Goal: Transaction & Acquisition: Book appointment/travel/reservation

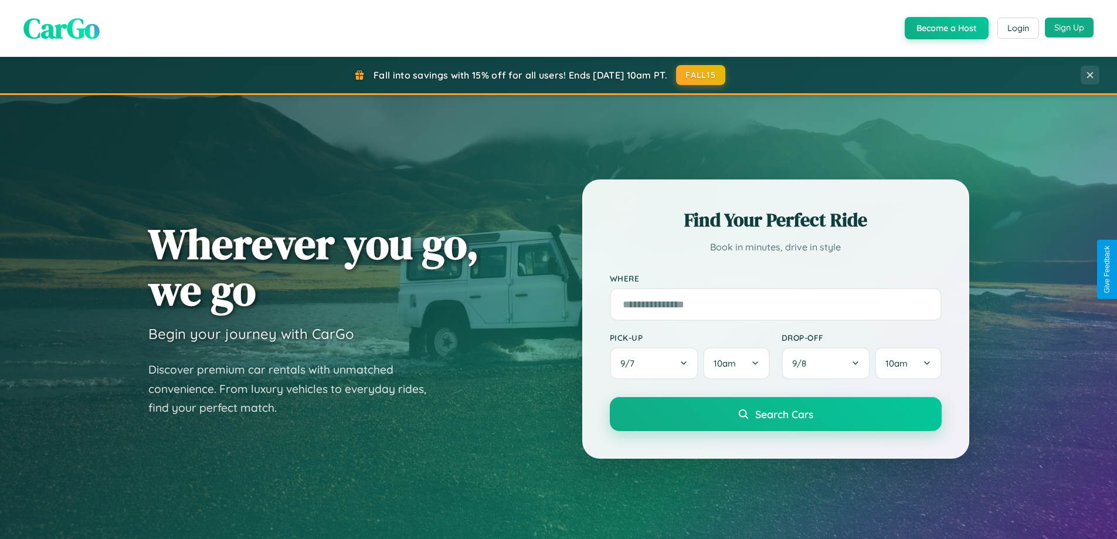
click at [1069, 28] on button "Sign Up" at bounding box center [1069, 28] width 49 height 20
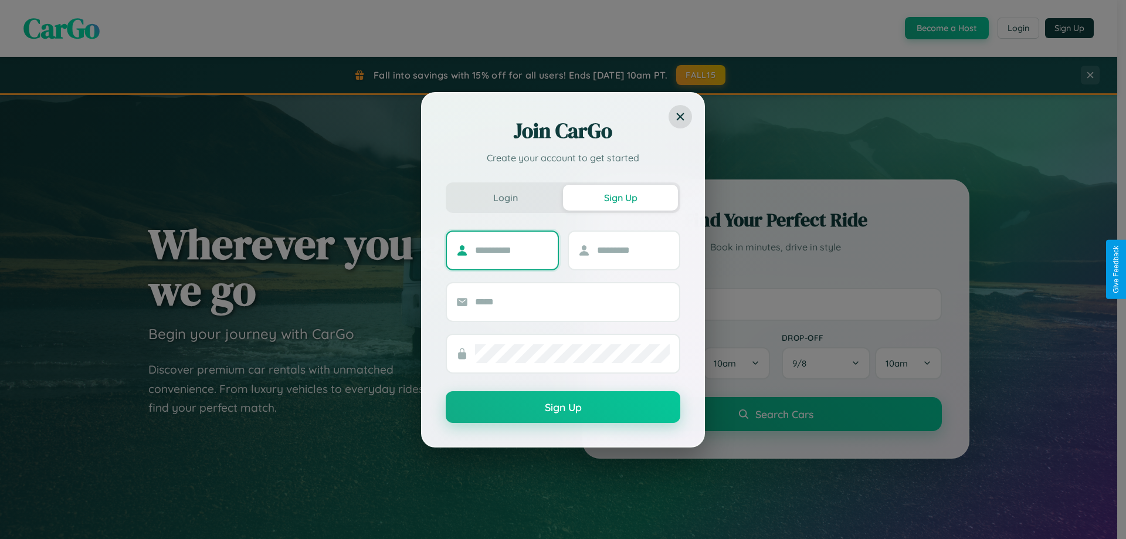
click at [511, 250] on input "text" at bounding box center [511, 250] width 73 height 19
type input "*******"
click at [633, 250] on input "text" at bounding box center [633, 250] width 73 height 19
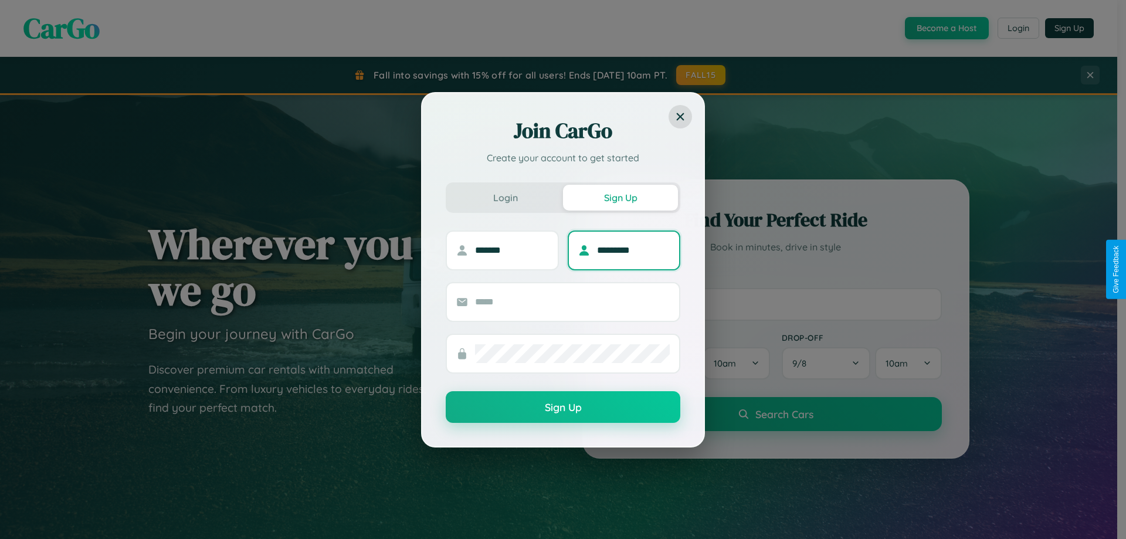
type input "*********"
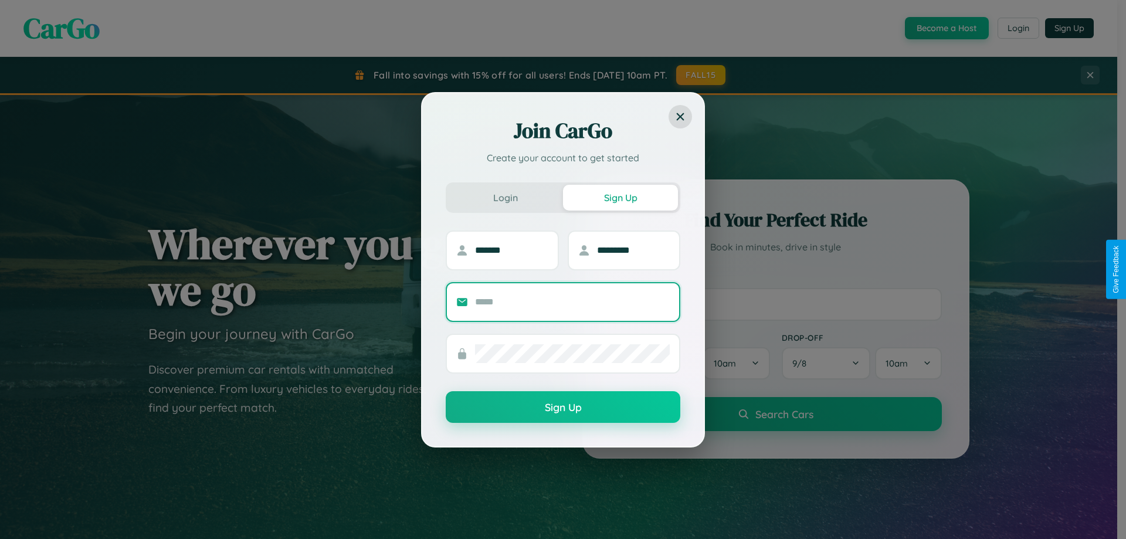
click at [572, 301] on input "text" at bounding box center [572, 302] width 195 height 19
type input "**********"
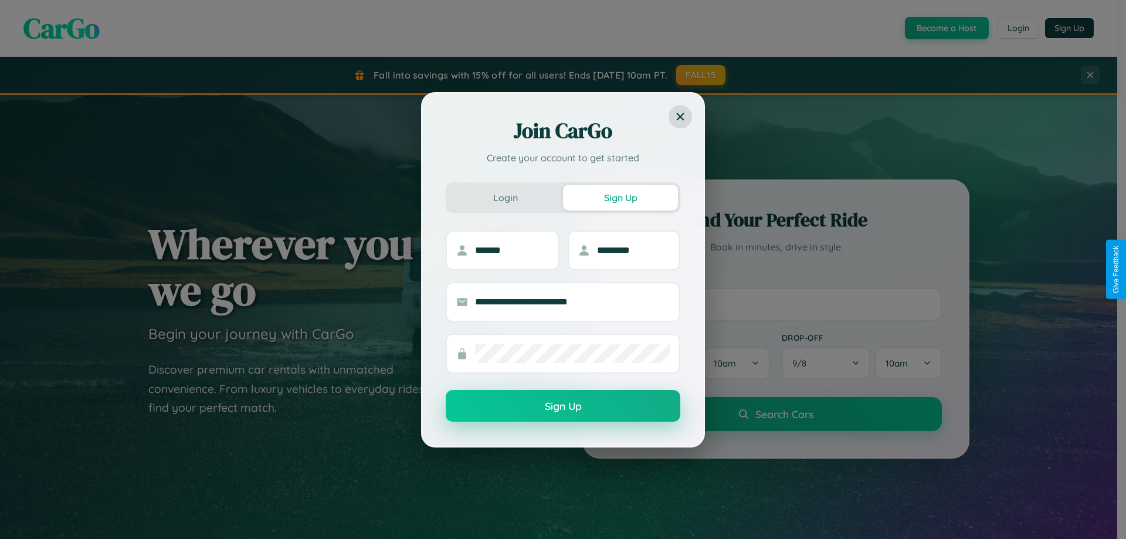
click at [563, 406] on button "Sign Up" at bounding box center [563, 406] width 235 height 32
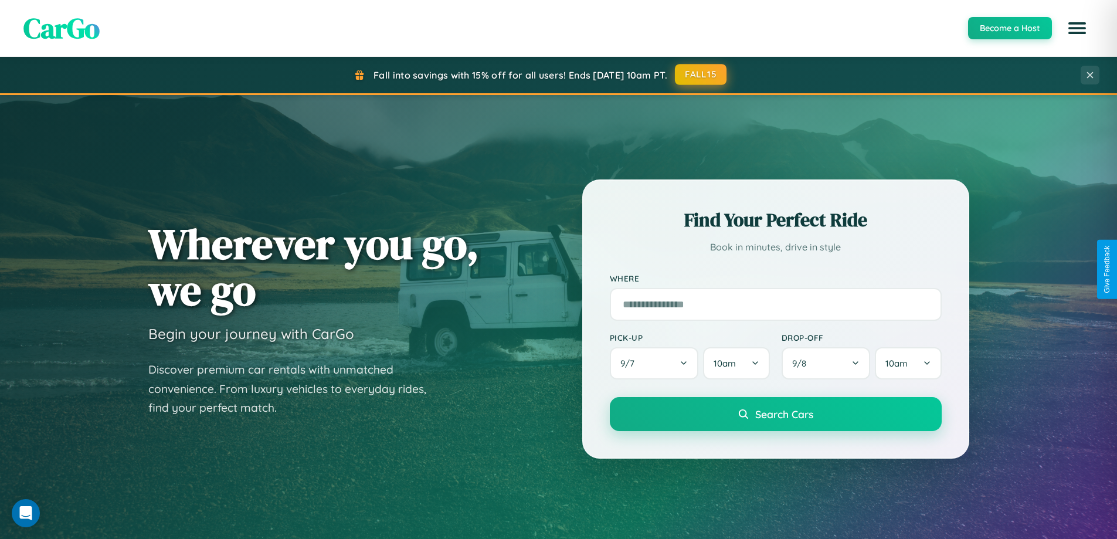
click at [701, 74] on button "FALL15" at bounding box center [701, 74] width 52 height 21
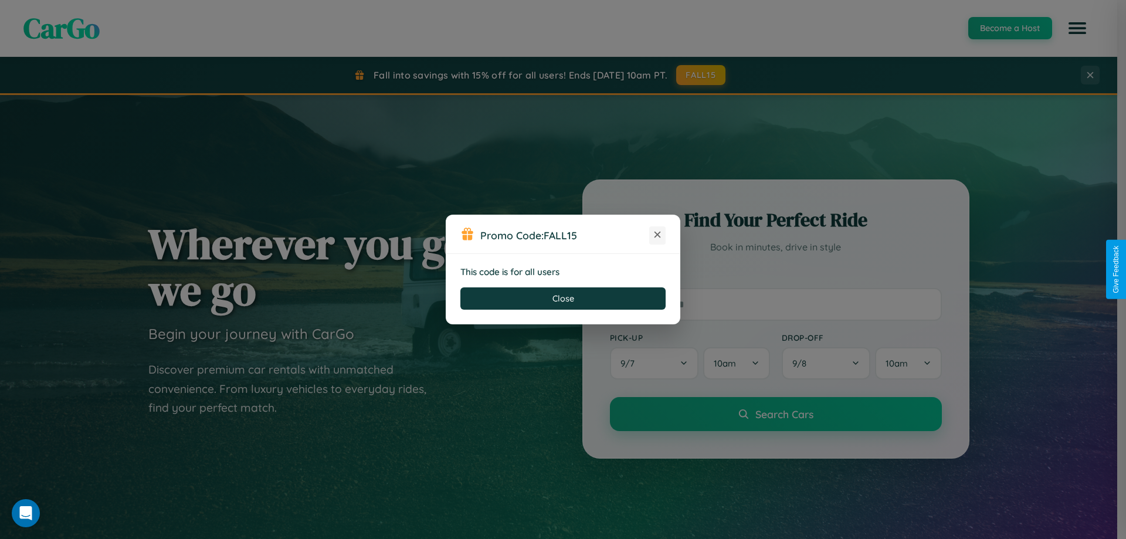
click at [657, 235] on icon at bounding box center [657, 235] width 12 height 12
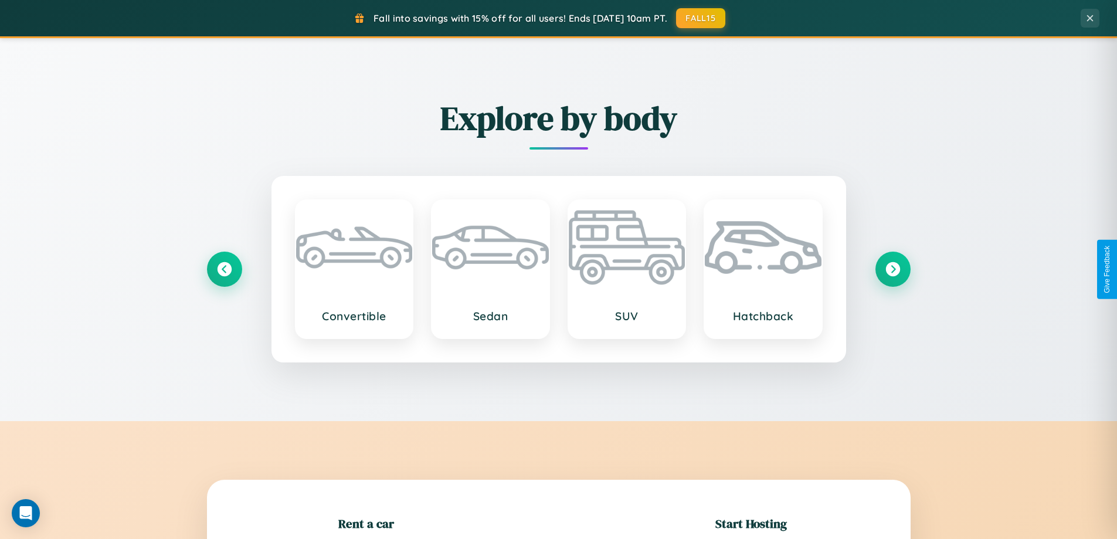
scroll to position [253, 0]
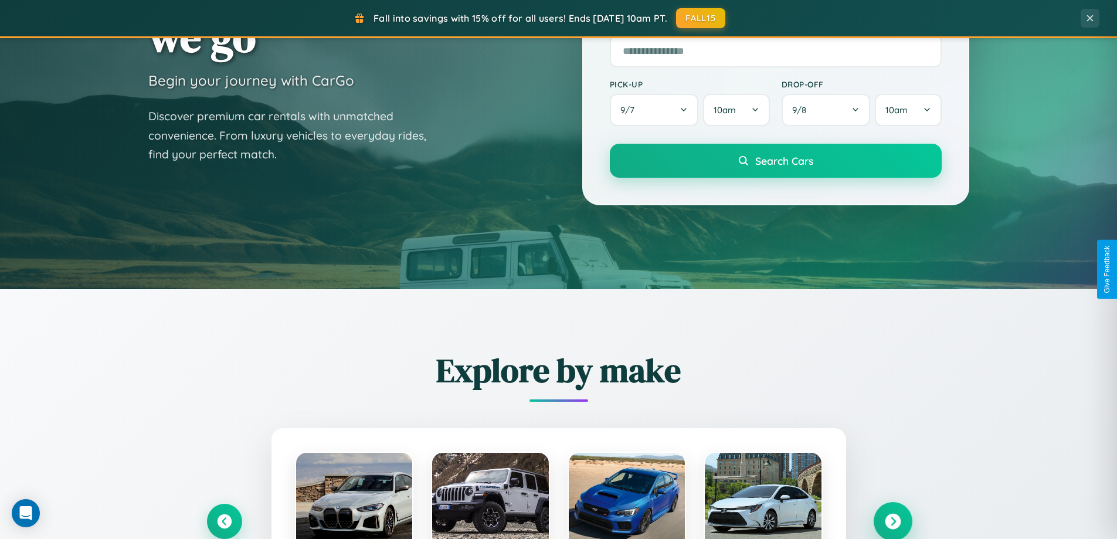
click at [893, 521] on icon at bounding box center [893, 522] width 16 height 16
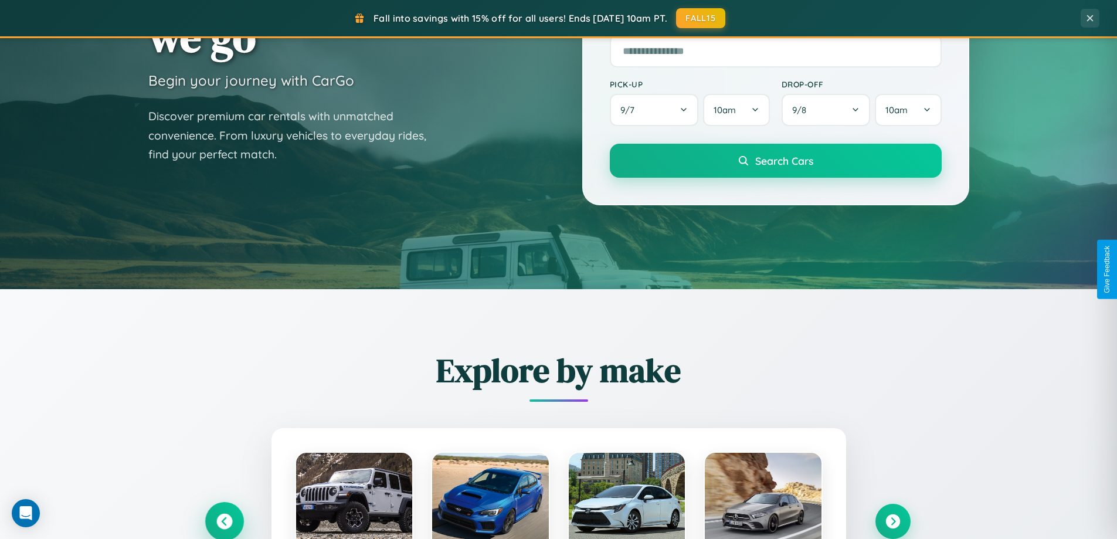
click at [224, 521] on icon at bounding box center [224, 522] width 16 height 16
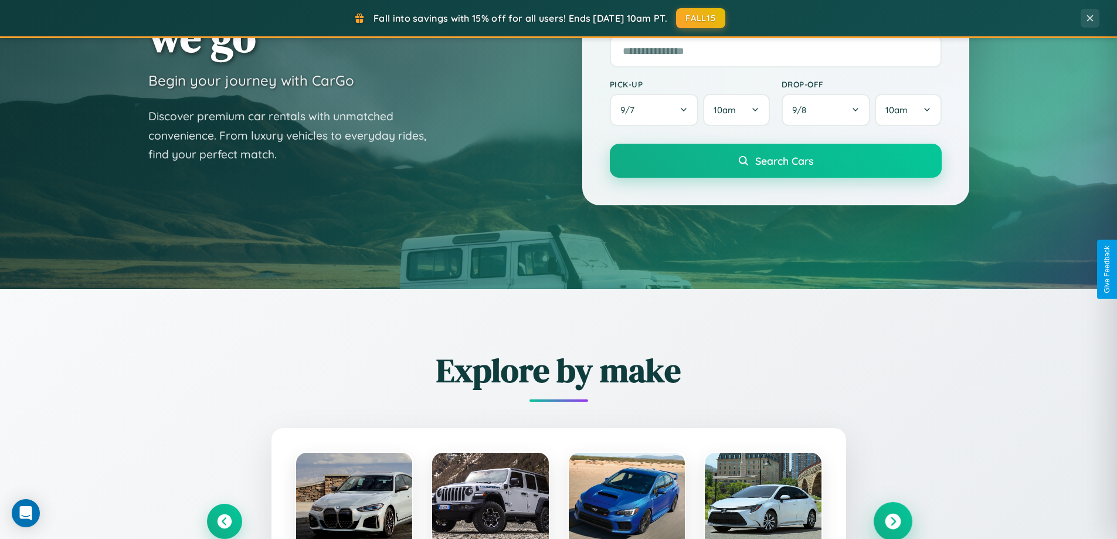
click at [893, 521] on icon at bounding box center [893, 522] width 16 height 16
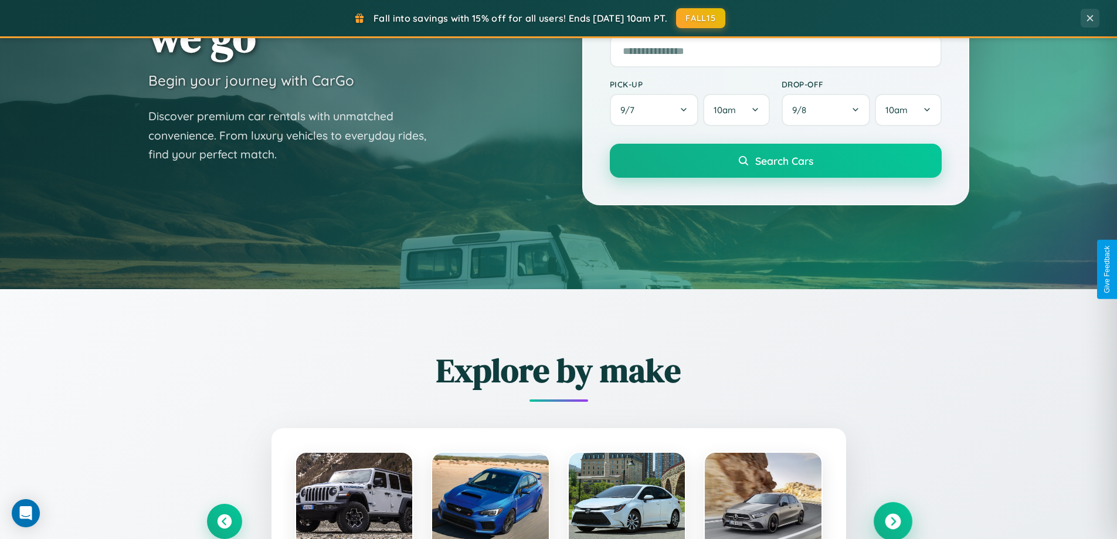
click at [893, 520] on icon at bounding box center [893, 522] width 16 height 16
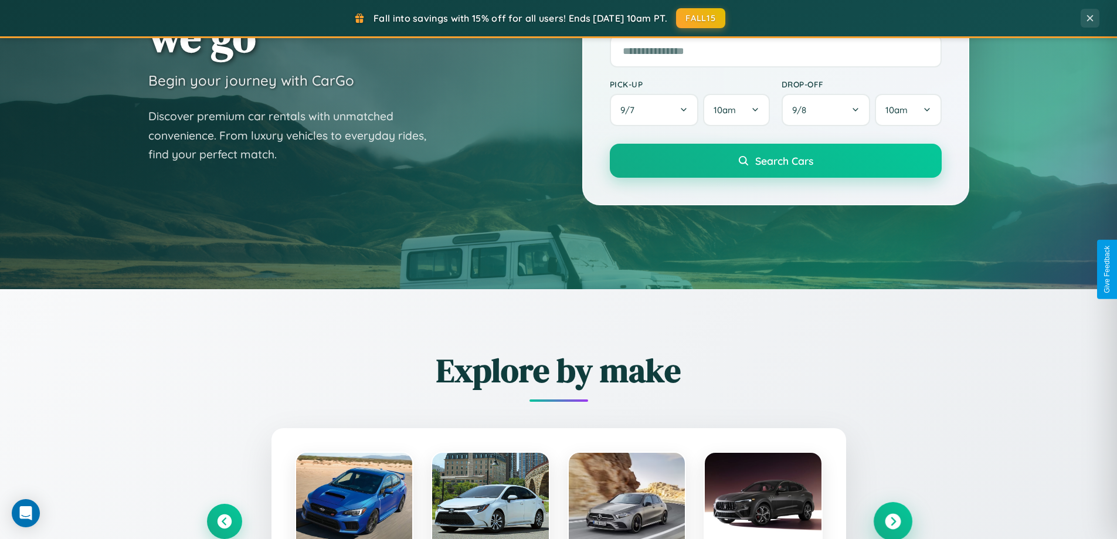
click at [893, 520] on icon at bounding box center [893, 522] width 16 height 16
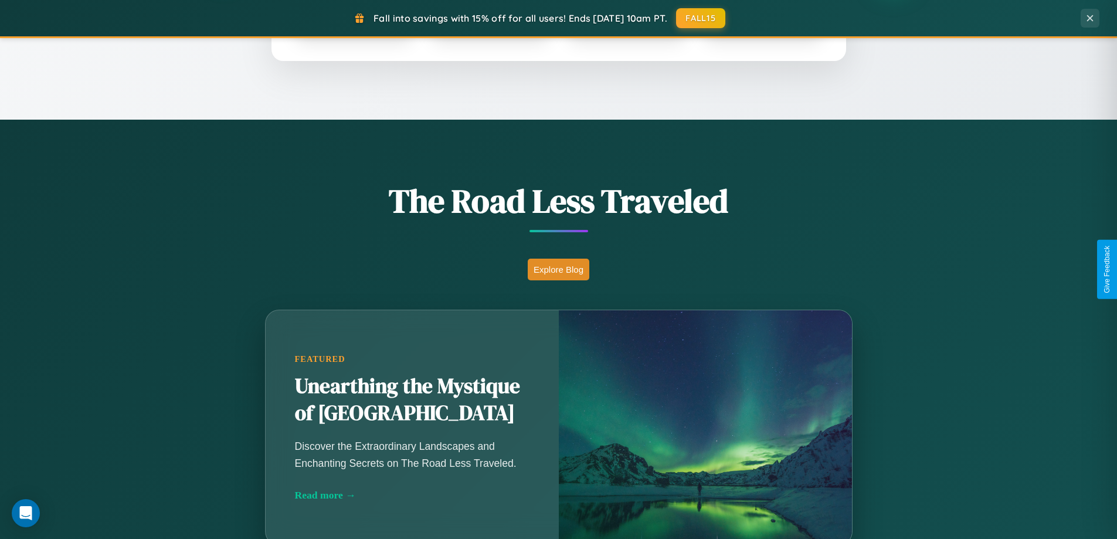
scroll to position [1884, 0]
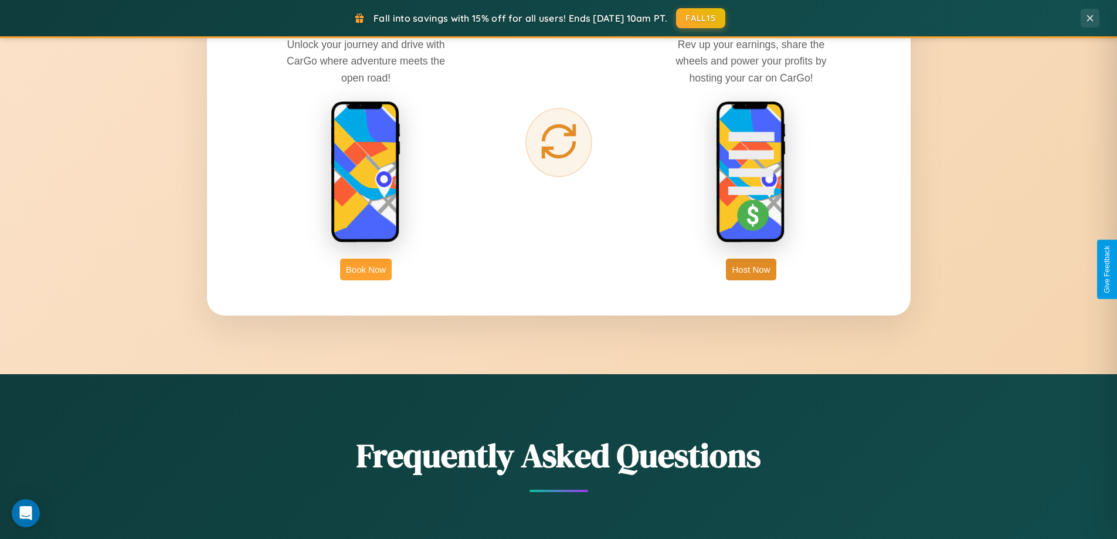
click at [366, 269] on button "Book Now" at bounding box center [366, 270] width 52 height 22
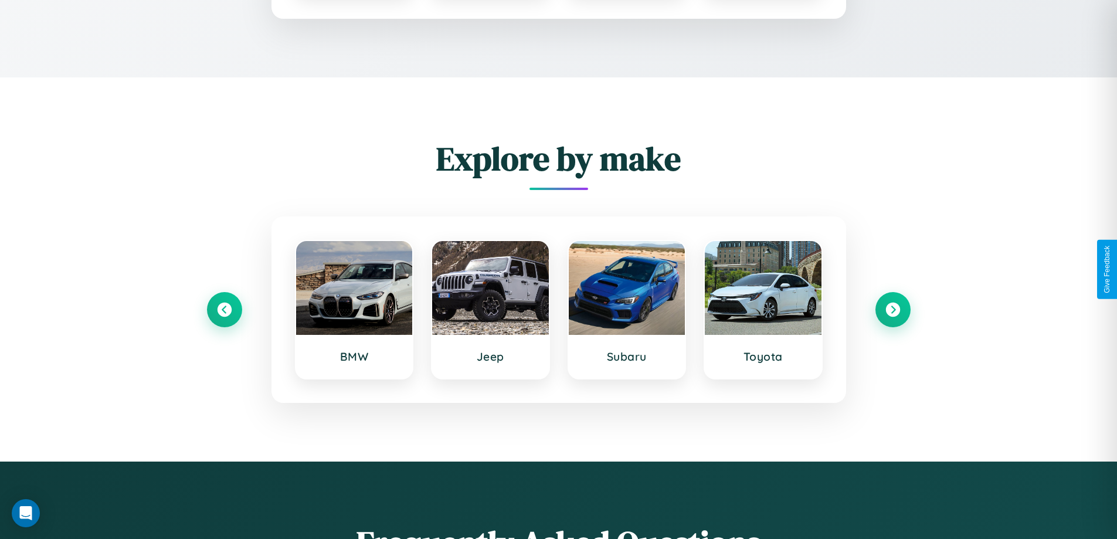
scroll to position [978, 0]
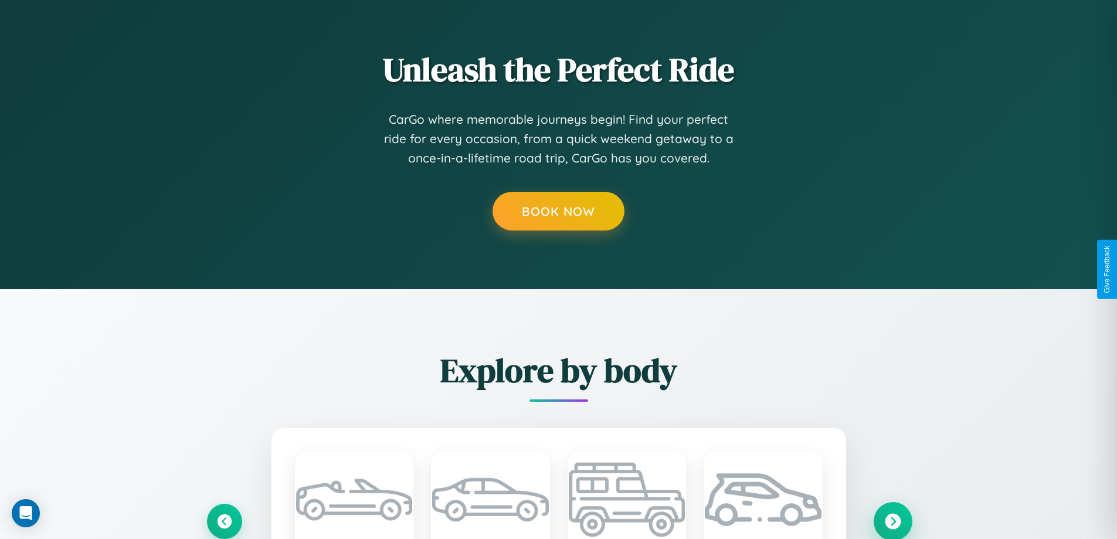
click at [893, 520] on icon at bounding box center [893, 521] width 16 height 16
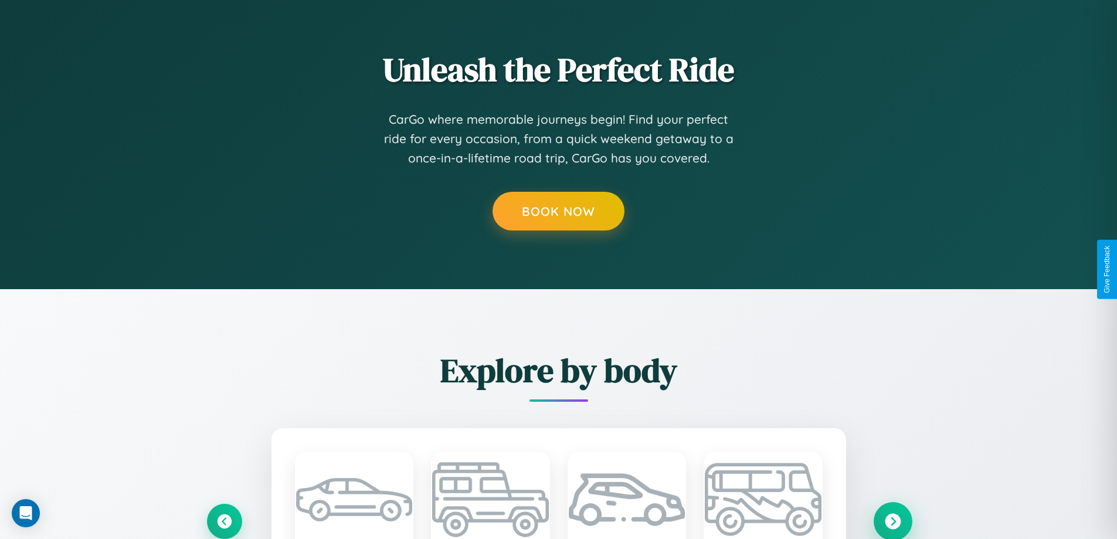
click at [893, 520] on icon at bounding box center [893, 521] width 16 height 16
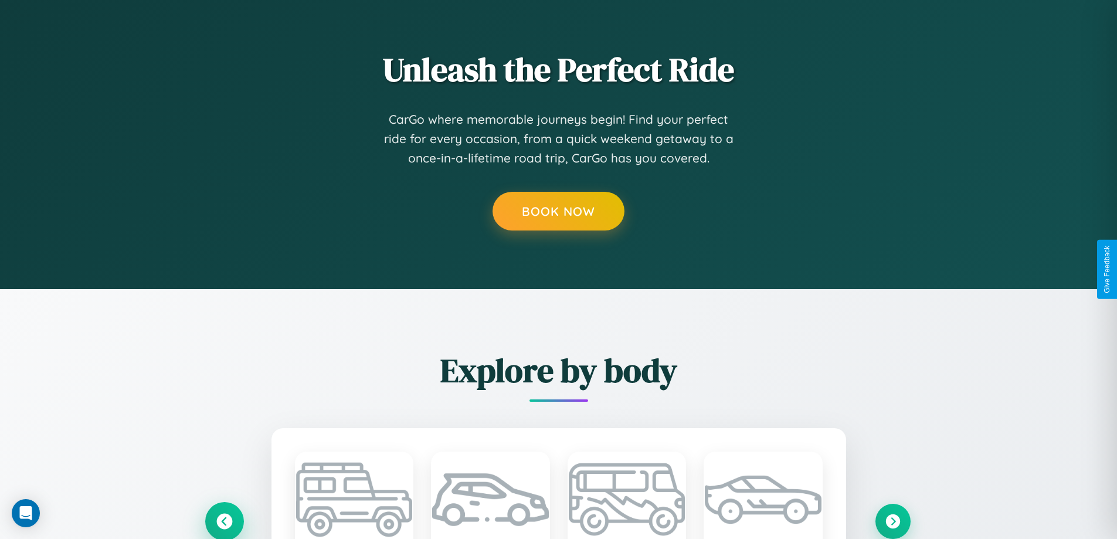
click at [224, 521] on icon at bounding box center [224, 521] width 16 height 16
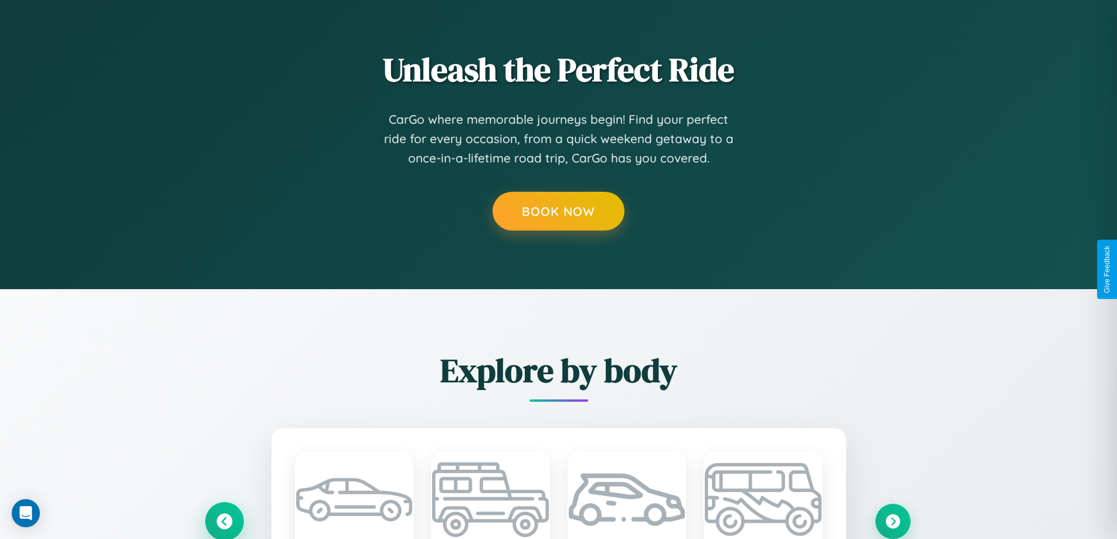
scroll to position [0, 0]
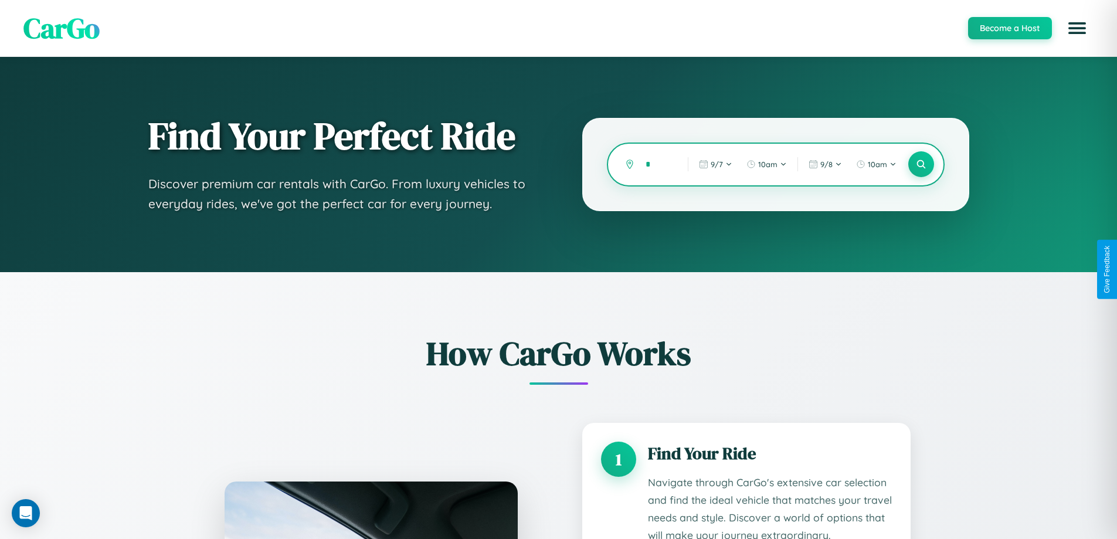
type input "**"
